Goal: Task Accomplishment & Management: Use online tool/utility

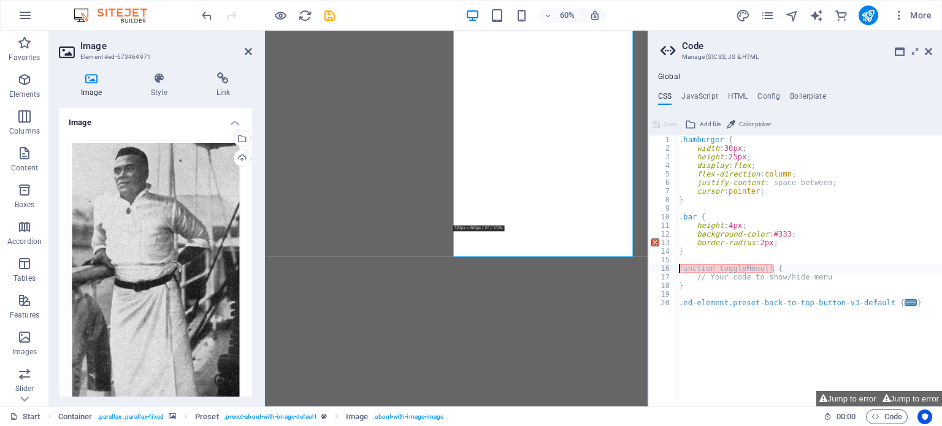
select select "px"
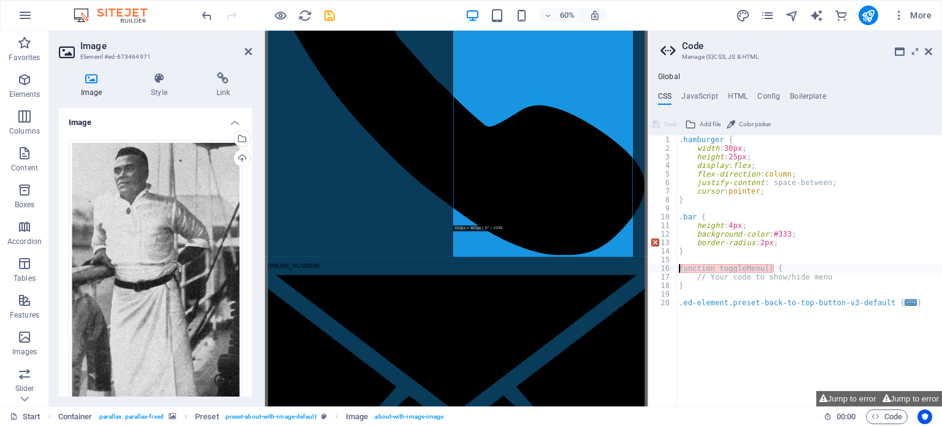
scroll to position [318, 0]
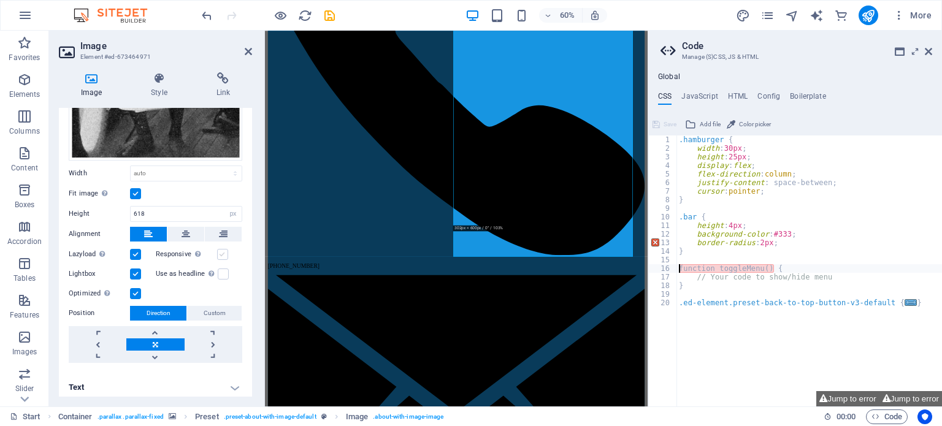
click at [218, 249] on label at bounding box center [222, 254] width 11 height 11
click at [0, 0] on input "Responsive Automatically load retina image and smartphone optimized sizes." at bounding box center [0, 0] width 0 height 0
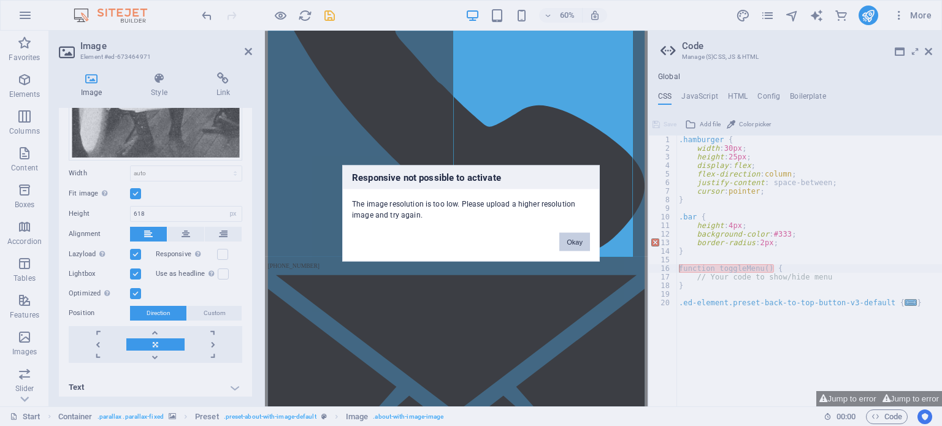
click at [568, 240] on button "Okay" at bounding box center [574, 241] width 31 height 18
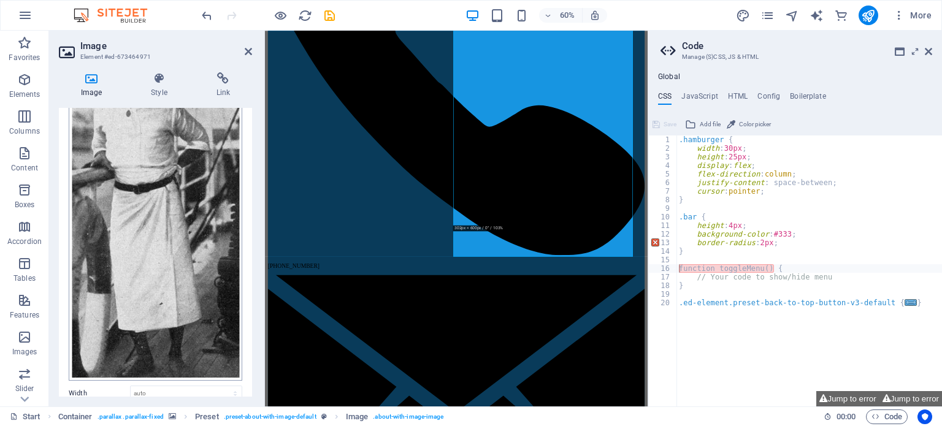
scroll to position [72, 0]
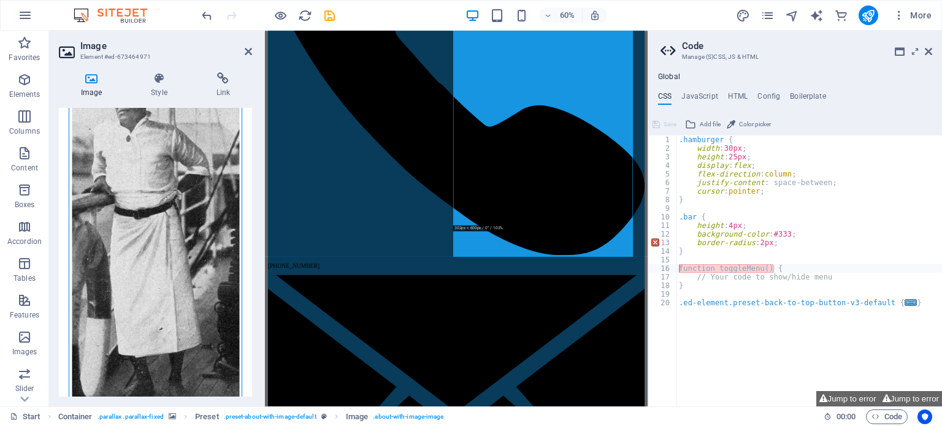
click at [160, 178] on div "Drag files here, click to choose files or select files from Files or our free s…" at bounding box center [155, 236] width 173 height 338
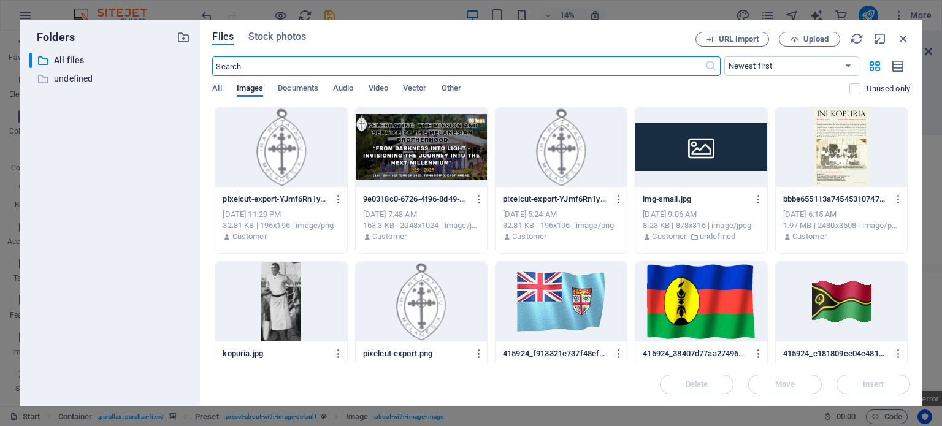
scroll to position [631, 0]
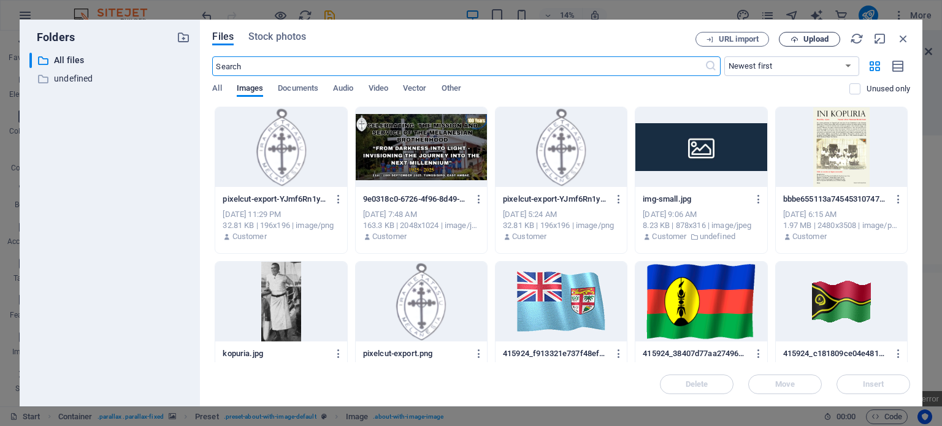
click at [804, 36] on span "Upload" at bounding box center [815, 39] width 25 height 7
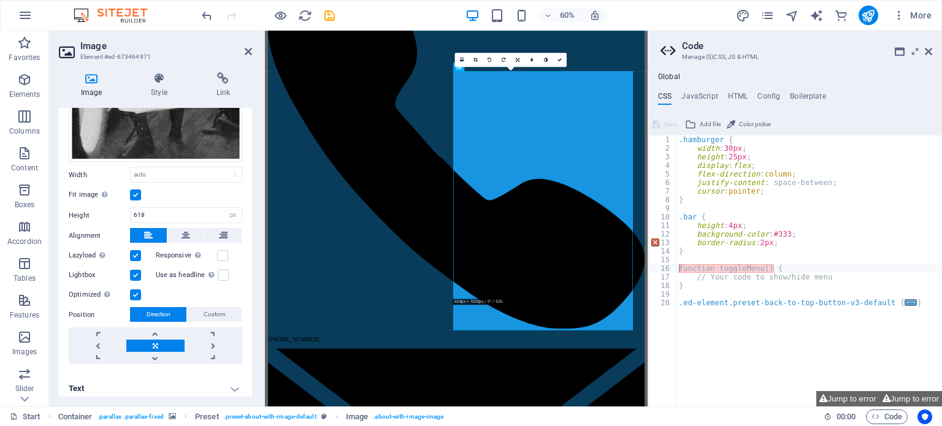
scroll to position [318, 0]
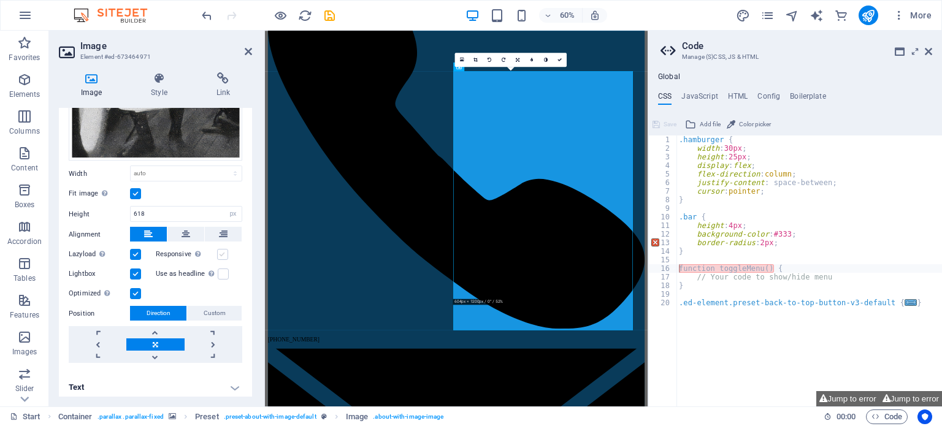
click at [219, 249] on label at bounding box center [222, 254] width 11 height 11
click at [0, 0] on input "Responsive Automatically load retina image and smartphone optimized sizes." at bounding box center [0, 0] width 0 height 0
click at [558, 59] on icon at bounding box center [559, 60] width 4 height 4
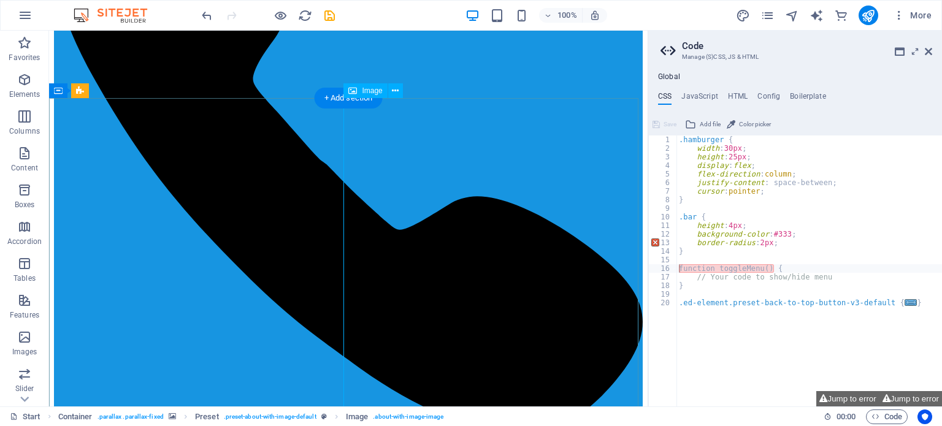
select select "px"
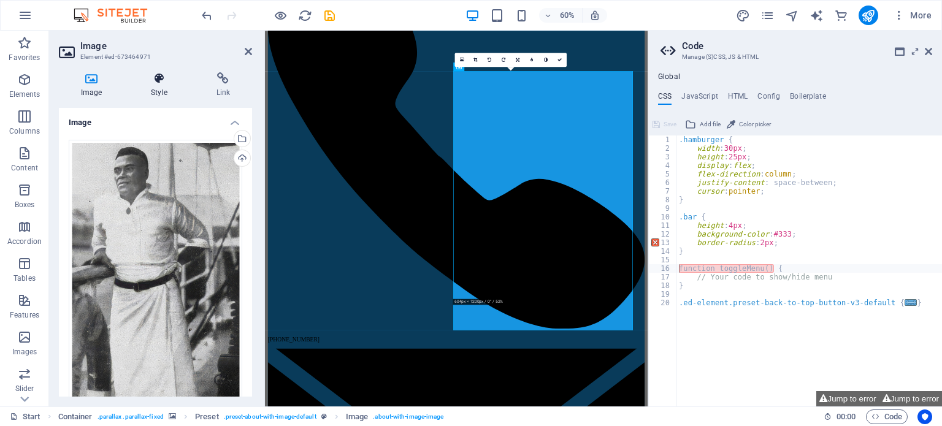
click at [160, 83] on icon at bounding box center [159, 78] width 60 height 12
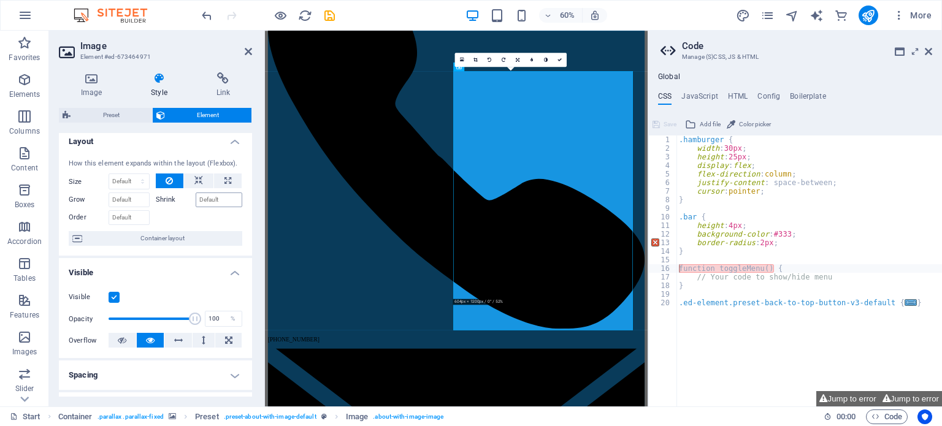
scroll to position [0, 0]
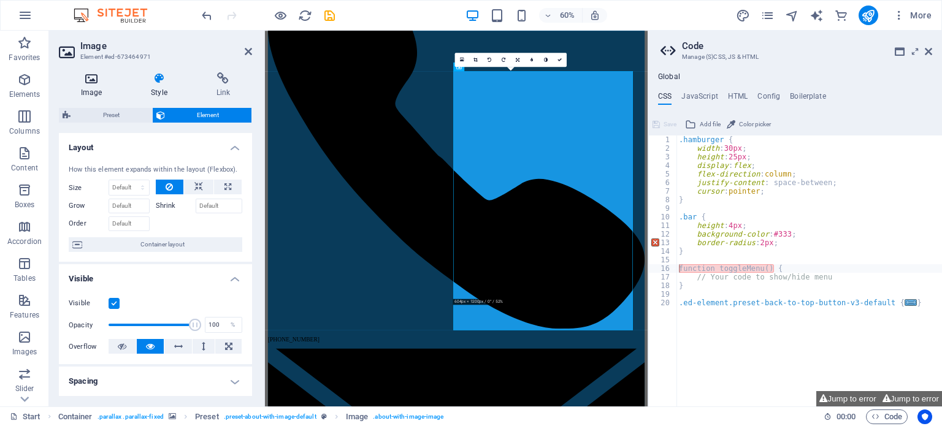
click at [111, 78] on icon at bounding box center [91, 78] width 65 height 12
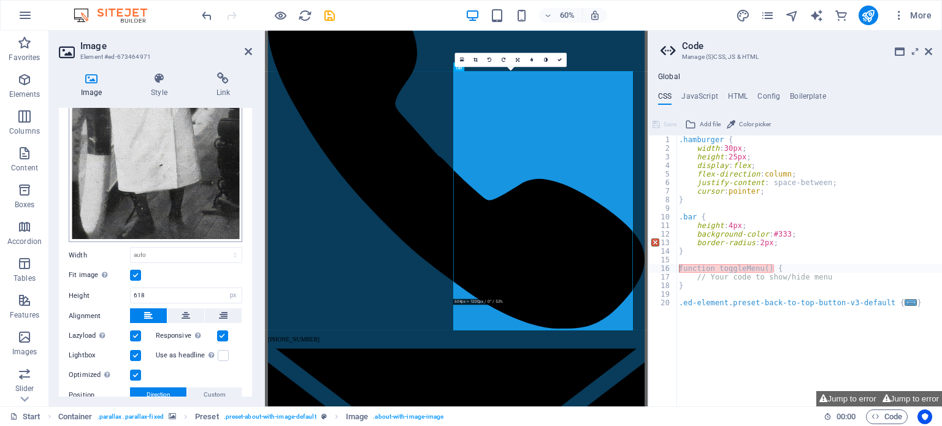
scroll to position [245, 0]
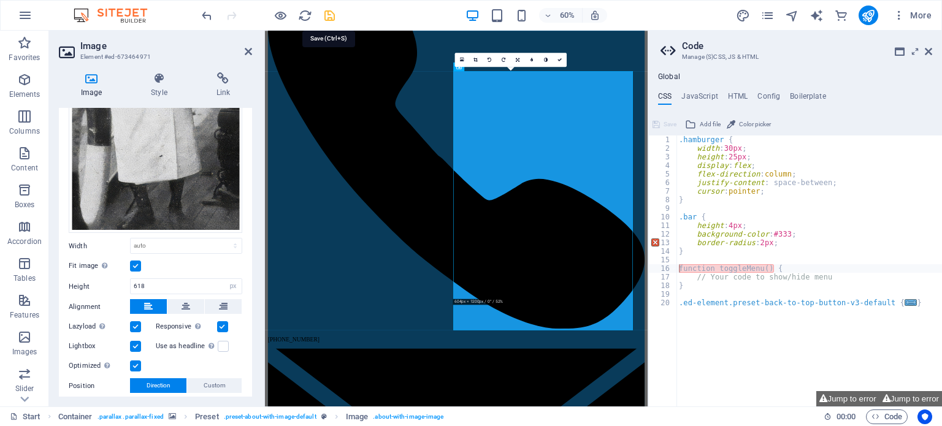
click at [330, 15] on icon "save" at bounding box center [329, 16] width 14 height 14
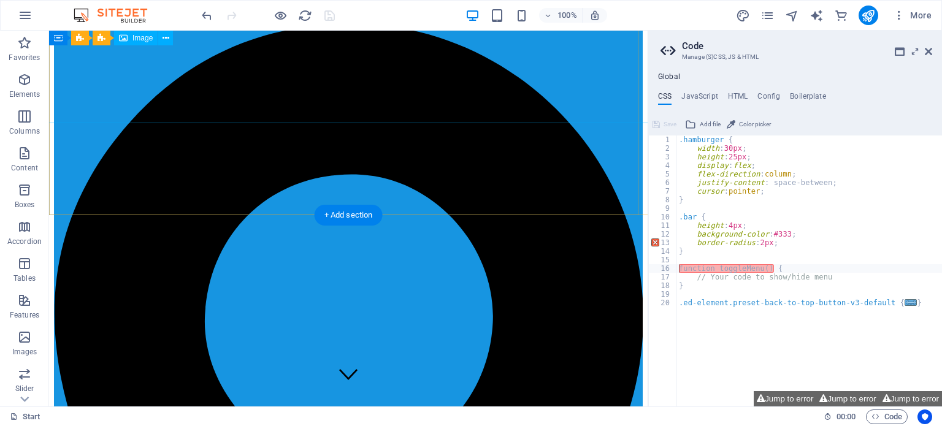
scroll to position [0, 0]
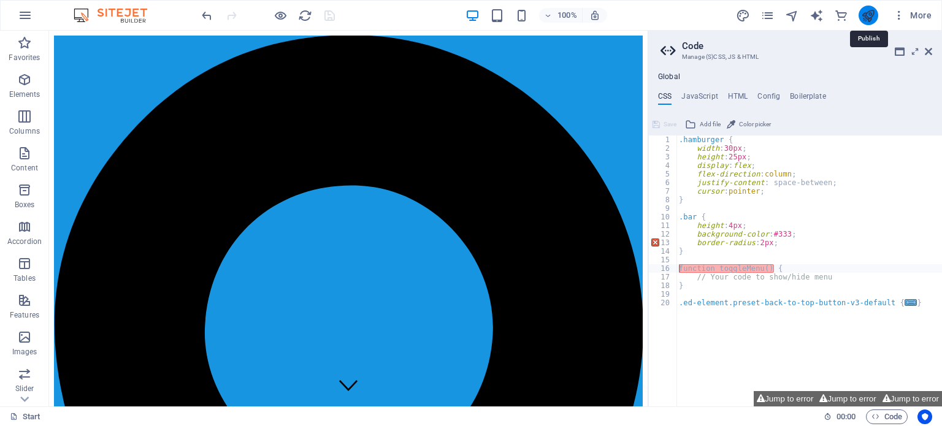
click at [869, 15] on icon "publish" at bounding box center [868, 16] width 14 height 14
